Goal: Information Seeking & Learning: Learn about a topic

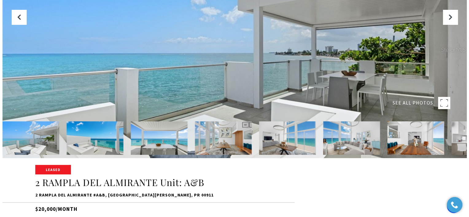
scroll to position [65, 0]
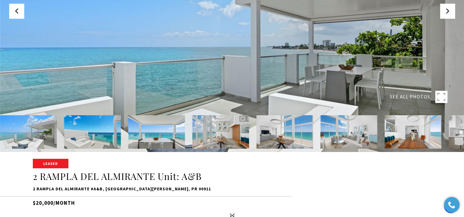
click at [20, 136] on img at bounding box center [28, 131] width 57 height 33
click at [74, 127] on img at bounding box center [92, 131] width 57 height 33
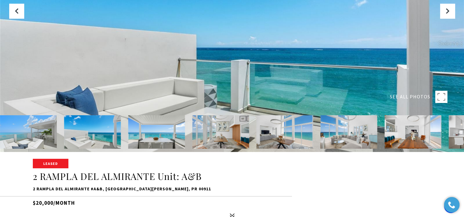
click at [158, 128] on img at bounding box center [156, 131] width 57 height 33
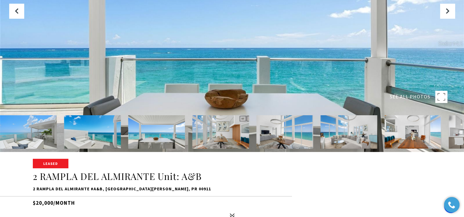
click at [228, 124] on img at bounding box center [220, 131] width 57 height 33
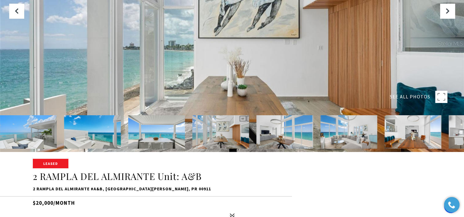
click at [285, 131] on img at bounding box center [284, 131] width 57 height 33
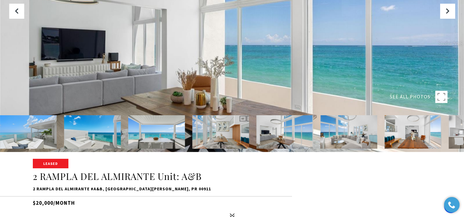
click at [234, 52] on div at bounding box center [232, 43] width 464 height 217
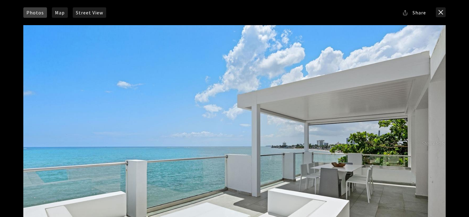
click at [437, 146] on div at bounding box center [234, 143] width 422 height 236
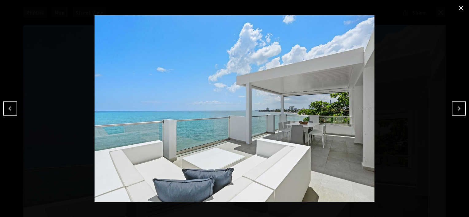
click at [457, 110] on button "Next" at bounding box center [458, 109] width 14 height 14
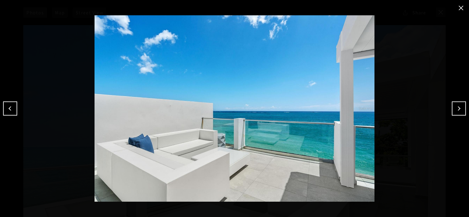
click at [457, 110] on button "Next" at bounding box center [458, 109] width 14 height 14
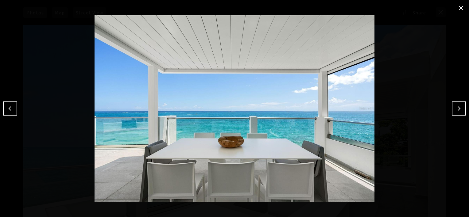
click at [457, 110] on button "Next" at bounding box center [458, 109] width 14 height 14
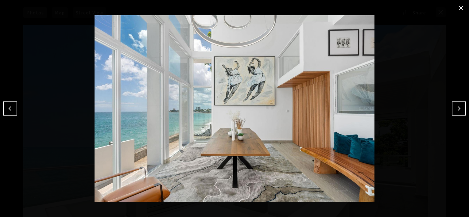
click at [457, 110] on button "Next" at bounding box center [458, 109] width 14 height 14
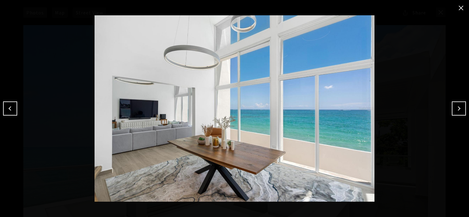
click at [457, 110] on button "Next" at bounding box center [458, 109] width 14 height 14
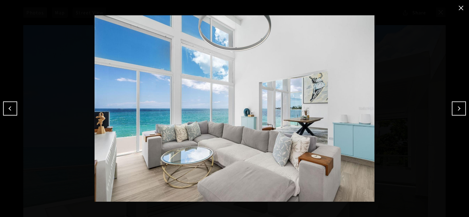
click at [457, 110] on button "Next" at bounding box center [458, 109] width 14 height 14
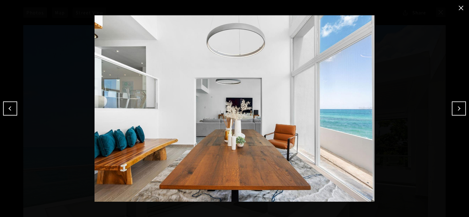
click at [457, 110] on button "Next" at bounding box center [458, 109] width 14 height 14
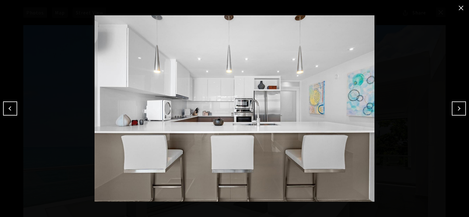
click at [457, 110] on button "Next" at bounding box center [458, 109] width 14 height 14
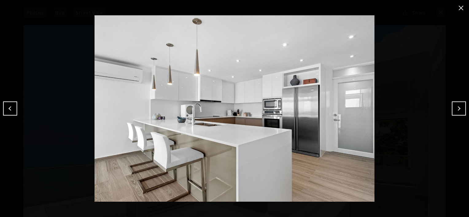
click at [463, 106] on button "Next" at bounding box center [458, 109] width 14 height 14
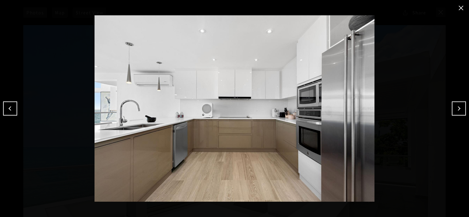
click at [463, 106] on button "Next" at bounding box center [458, 109] width 14 height 14
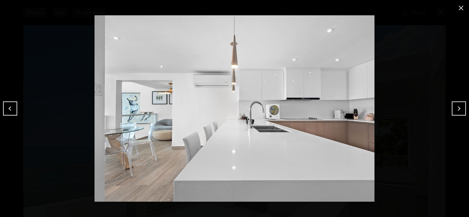
click at [463, 106] on button "Next" at bounding box center [458, 109] width 14 height 14
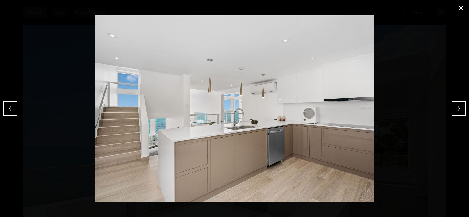
click at [463, 106] on button "Next" at bounding box center [458, 109] width 14 height 14
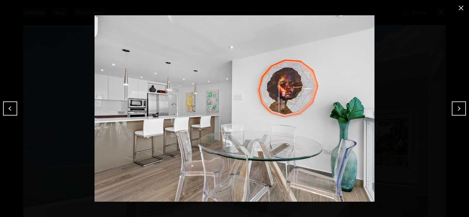
click at [463, 106] on button "Next" at bounding box center [458, 109] width 14 height 14
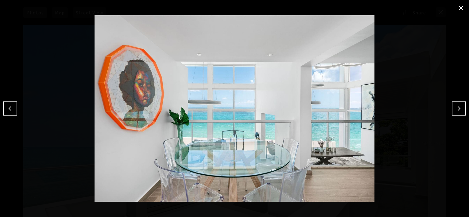
click at [463, 106] on button "Next" at bounding box center [458, 109] width 14 height 14
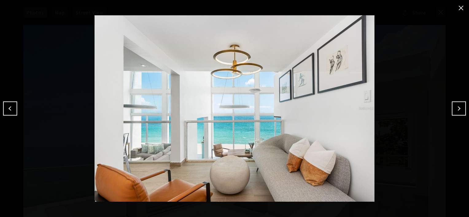
click at [463, 106] on button "Next" at bounding box center [458, 109] width 14 height 14
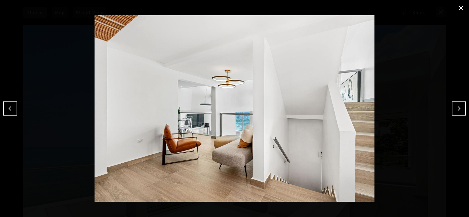
click at [463, 106] on button "Next" at bounding box center [458, 109] width 14 height 14
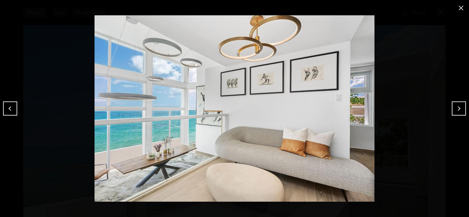
click at [463, 106] on button "Next" at bounding box center [458, 109] width 14 height 14
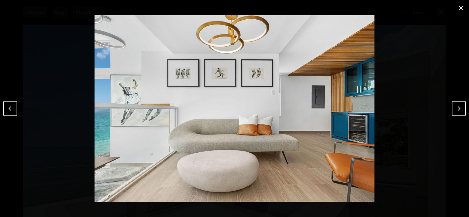
click at [463, 106] on button "Next" at bounding box center [458, 109] width 14 height 14
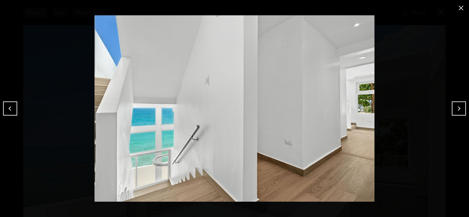
click at [463, 106] on button "Next" at bounding box center [458, 109] width 14 height 14
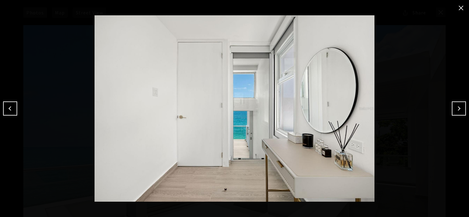
click at [463, 106] on button "Next" at bounding box center [458, 109] width 14 height 14
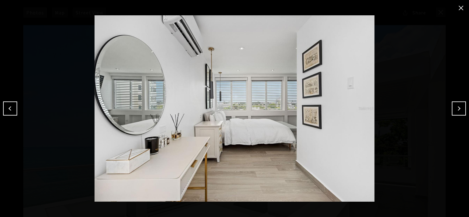
click at [463, 106] on button "Next" at bounding box center [458, 109] width 14 height 14
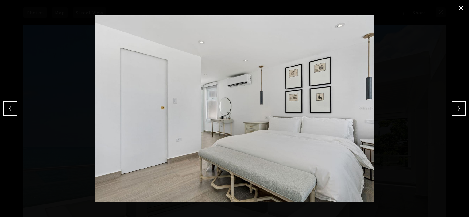
click at [463, 106] on button "Next" at bounding box center [458, 109] width 14 height 14
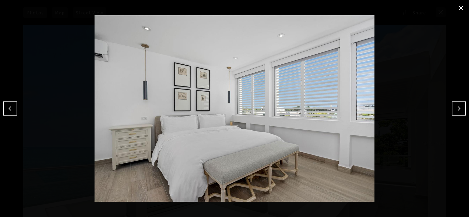
click at [463, 106] on button "Next" at bounding box center [458, 109] width 14 height 14
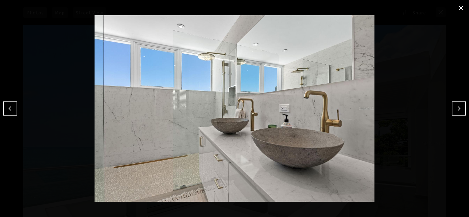
click at [463, 106] on button "Next" at bounding box center [458, 109] width 14 height 14
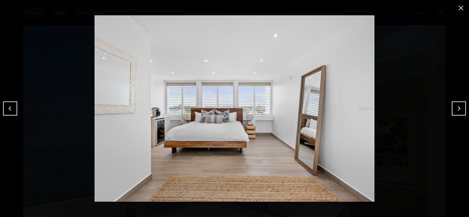
click at [463, 106] on button "Next" at bounding box center [458, 109] width 14 height 14
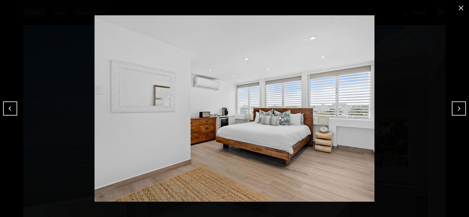
click at [463, 106] on button "Next" at bounding box center [458, 109] width 14 height 14
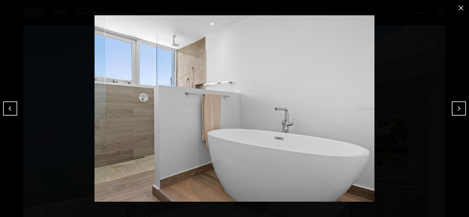
click at [463, 106] on button "Next" at bounding box center [458, 109] width 14 height 14
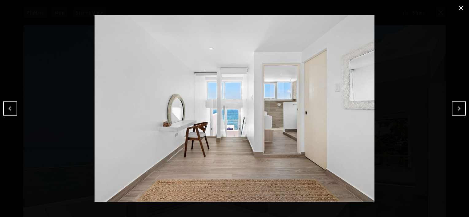
click at [463, 106] on button "Next" at bounding box center [458, 109] width 14 height 14
click at [460, 8] on button "close modal" at bounding box center [461, 8] width 10 height 10
